Goal: Contribute content

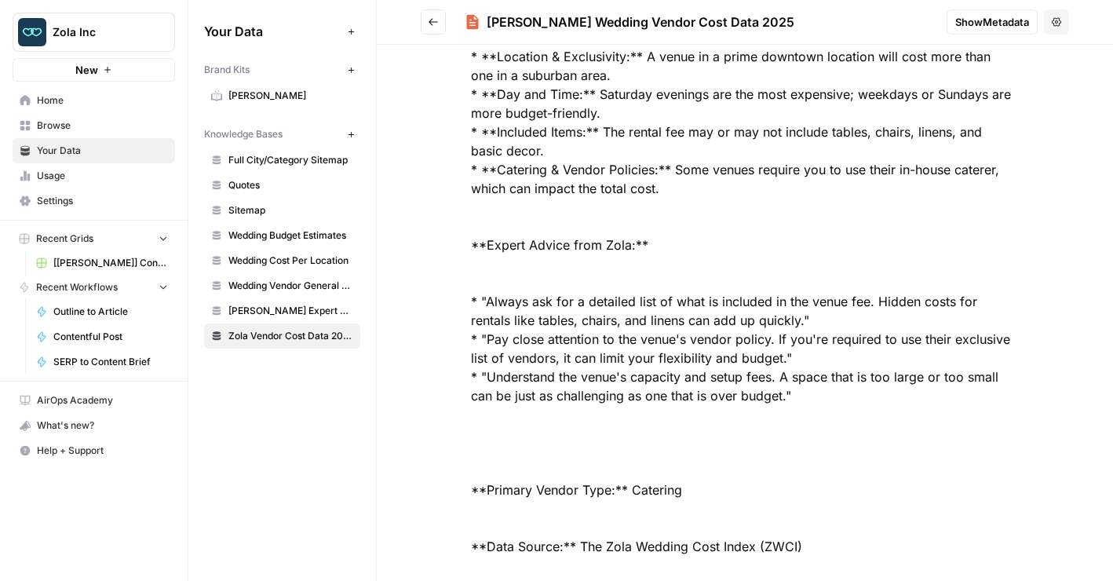
scroll to position [2823, 0]
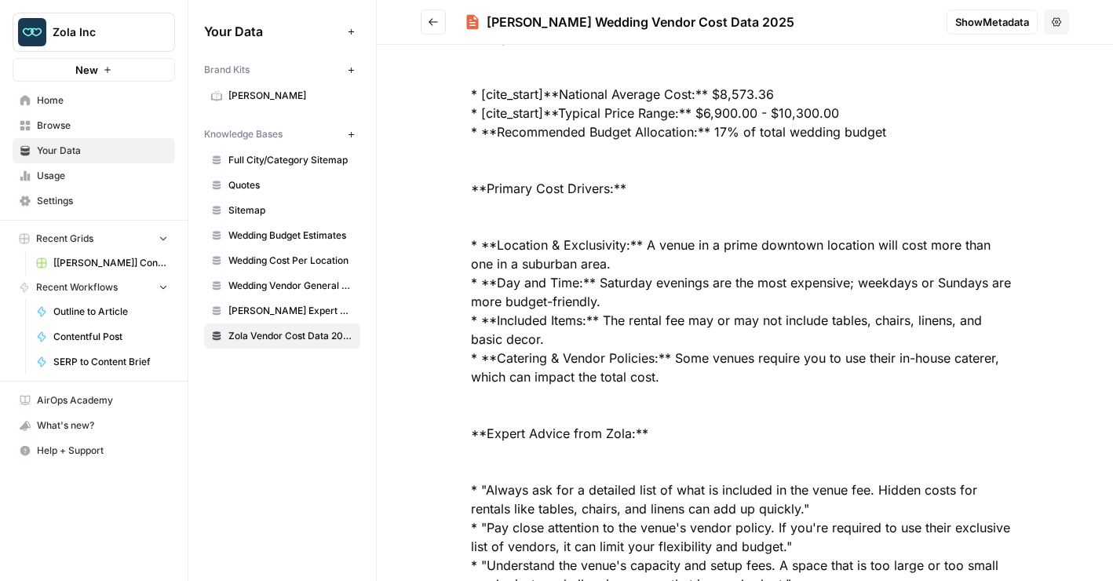
click at [257, 194] on link "Quotes" at bounding box center [282, 185] width 156 height 25
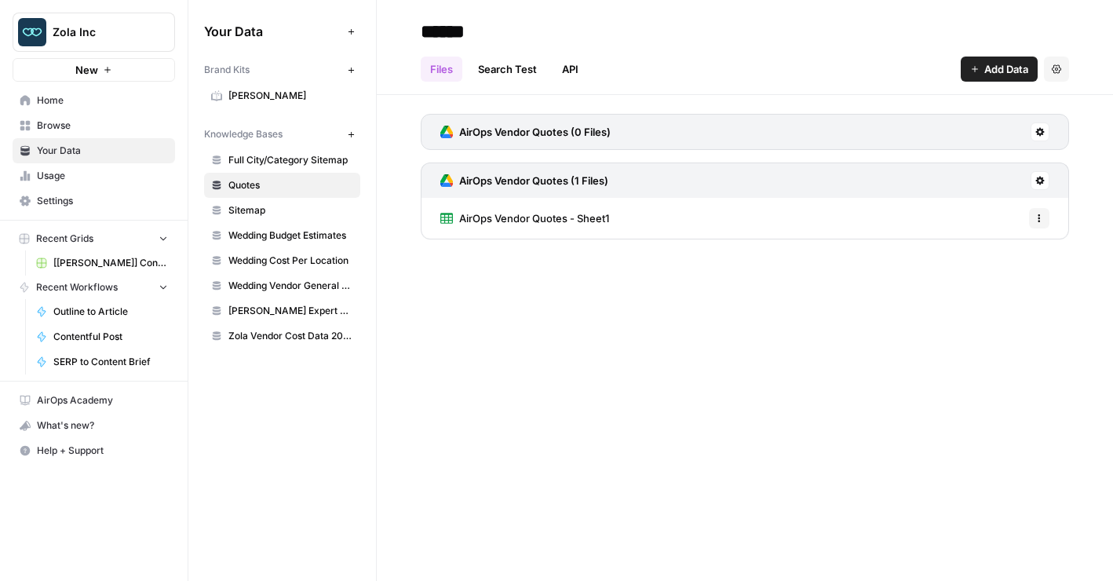
click at [250, 240] on span "Wedding Budget Estimates" at bounding box center [290, 235] width 125 height 14
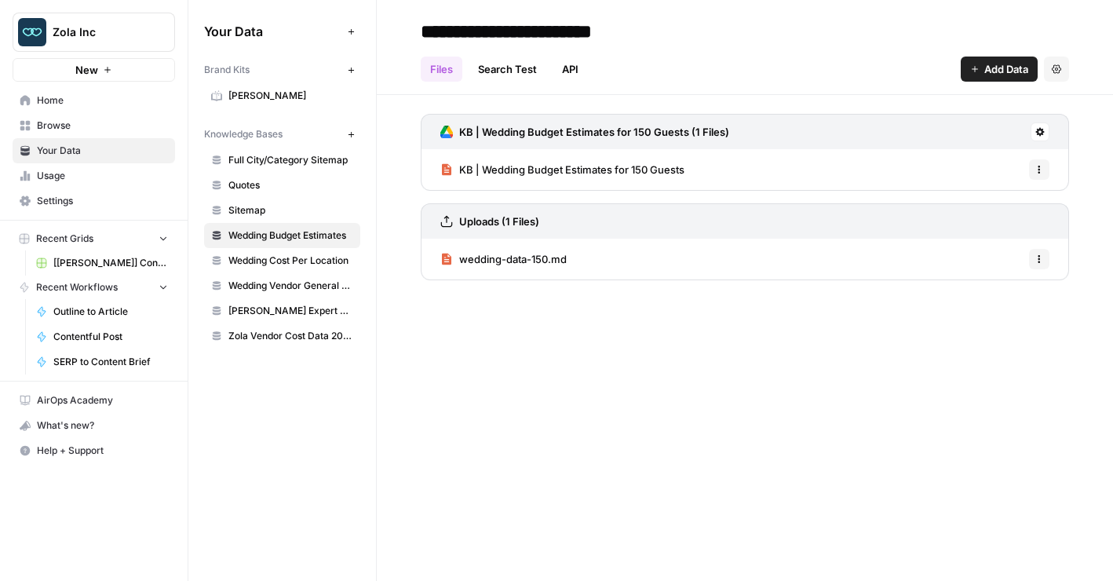
click at [246, 286] on span "Wedding Vendor General Sitemap" at bounding box center [290, 286] width 125 height 14
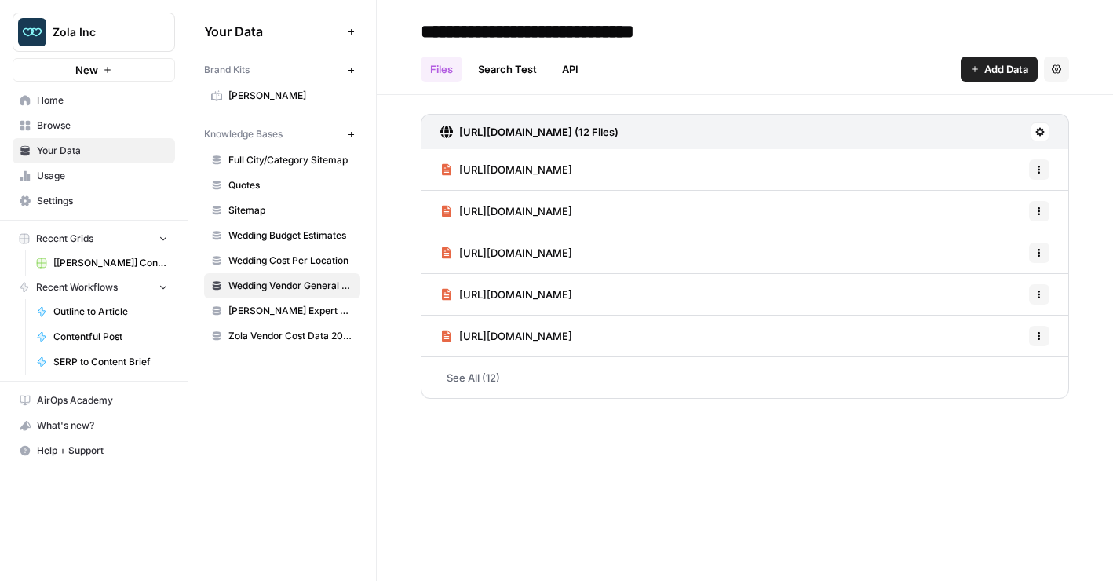
click at [115, 262] on span "[[PERSON_NAME]] Content Creation" at bounding box center [110, 263] width 115 height 14
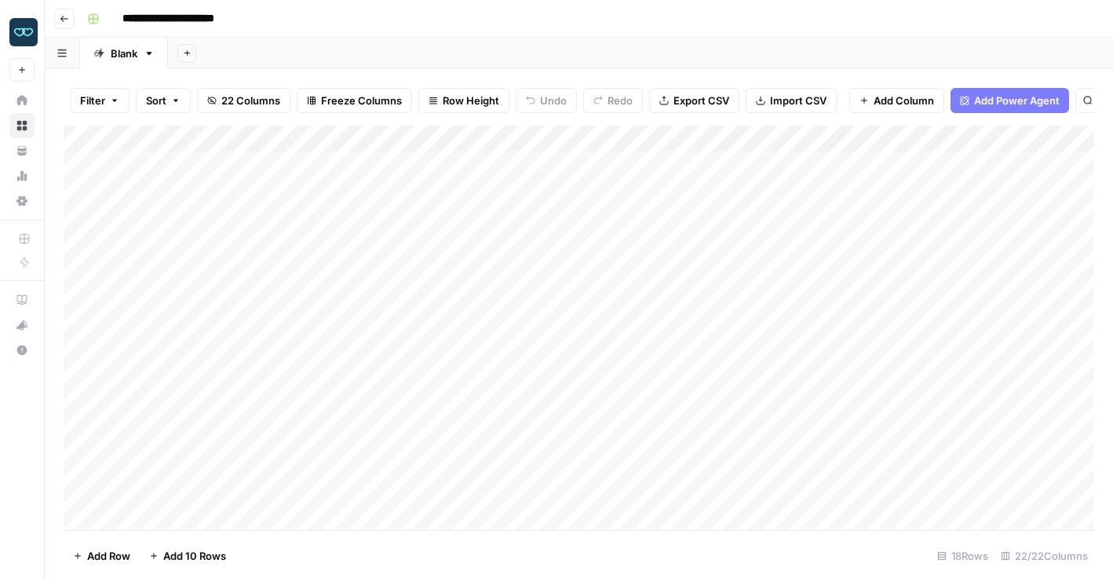
click at [186, 142] on div "Add Column" at bounding box center [579, 328] width 1030 height 404
click at [375, 59] on div "Add Sheet" at bounding box center [640, 53] width 945 height 31
click at [180, 215] on div "Add Column" at bounding box center [579, 328] width 1030 height 404
click at [396, 67] on div "Add Sheet" at bounding box center [640, 53] width 945 height 31
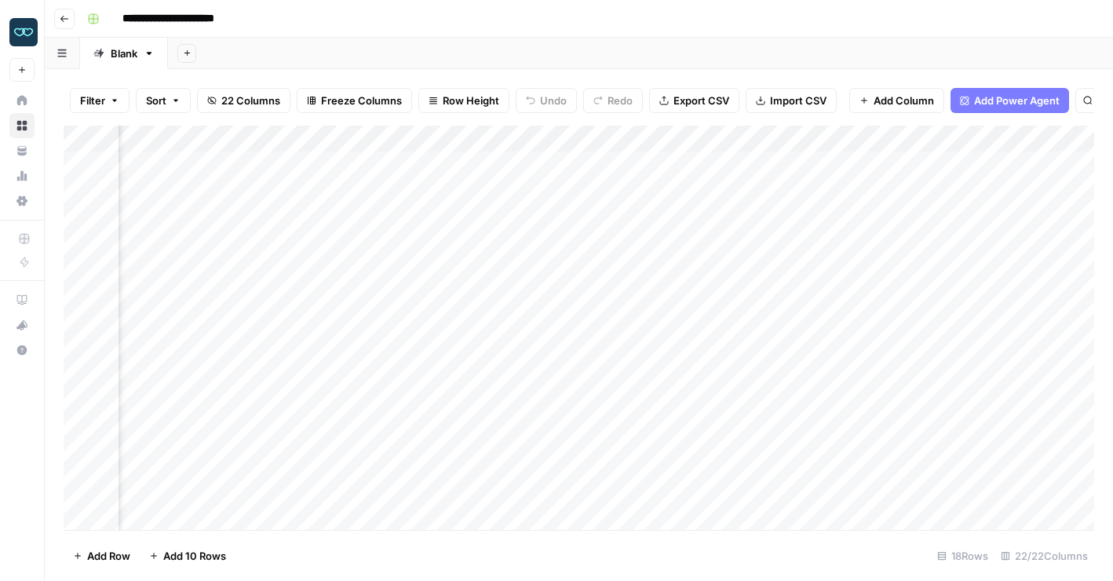
scroll to position [0, 1665]
click at [405, 218] on div "Add Column" at bounding box center [579, 328] width 1030 height 404
click at [449, 215] on div "Add Column" at bounding box center [579, 328] width 1030 height 404
